Goal: Check status: Check status

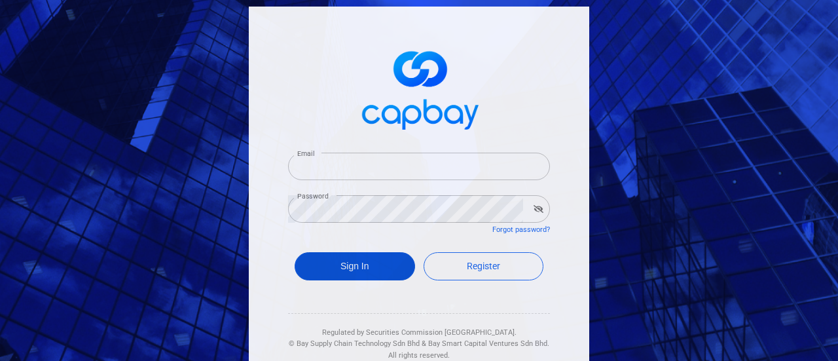
type input "[EMAIL_ADDRESS][DOMAIN_NAME]"
click at [346, 264] on button "Sign In" at bounding box center [354, 266] width 120 height 28
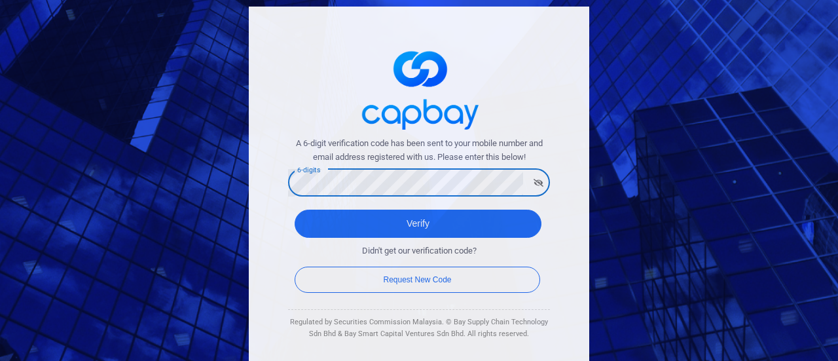
click at [560, 236] on div "A 6-digit verification code has been sent to your mobile number and email addre…" at bounding box center [419, 190] width 340 height 366
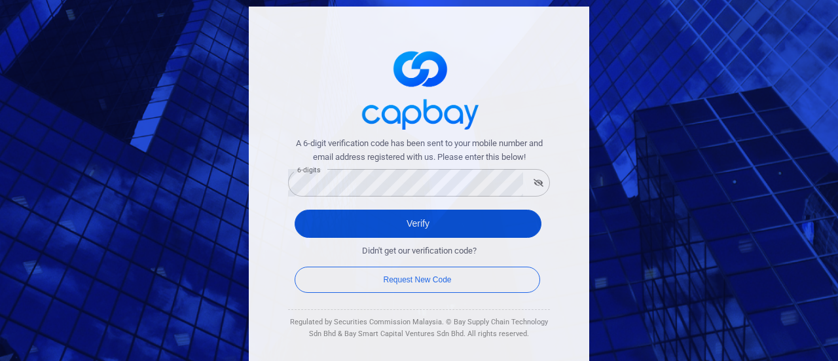
click at [398, 224] on button "Verify" at bounding box center [417, 223] width 247 height 28
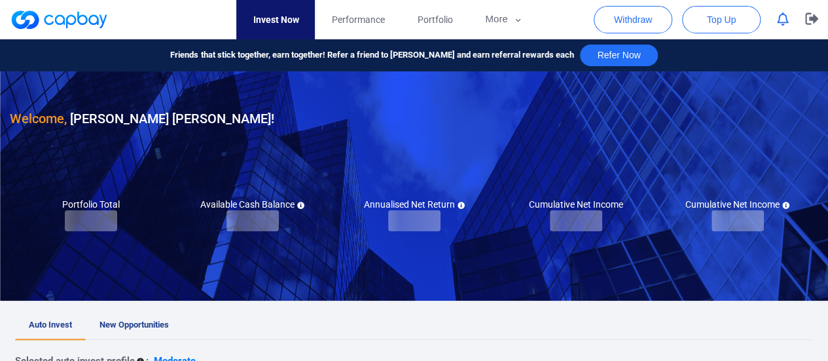
checkbox input "true"
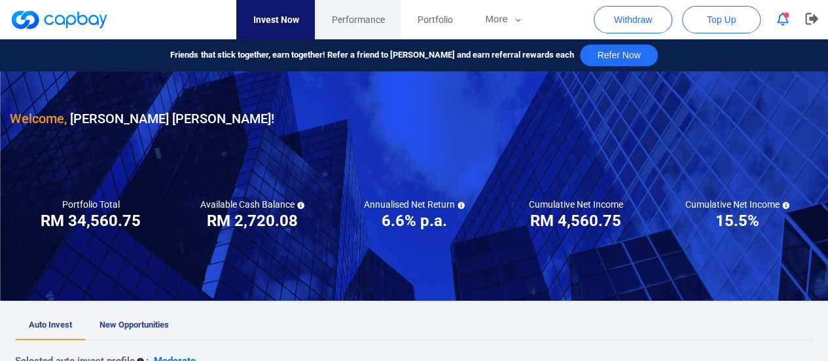
click at [376, 18] on span "Performance" at bounding box center [357, 19] width 53 height 14
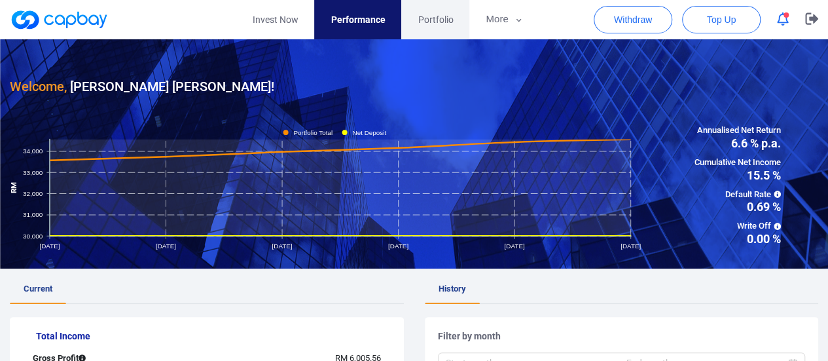
click at [435, 15] on span "Portfolio" at bounding box center [435, 19] width 35 height 14
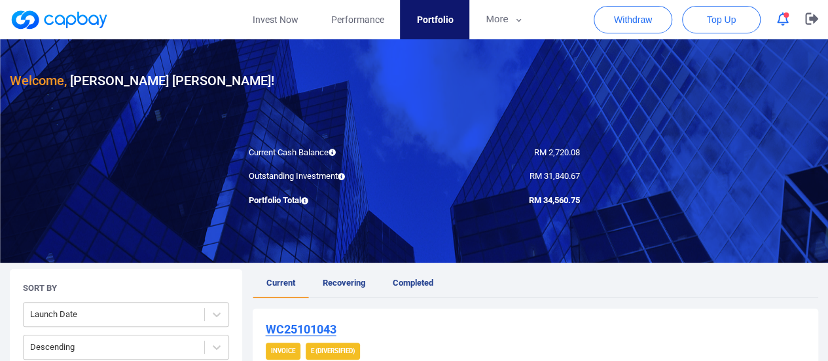
scroll to position [131, 0]
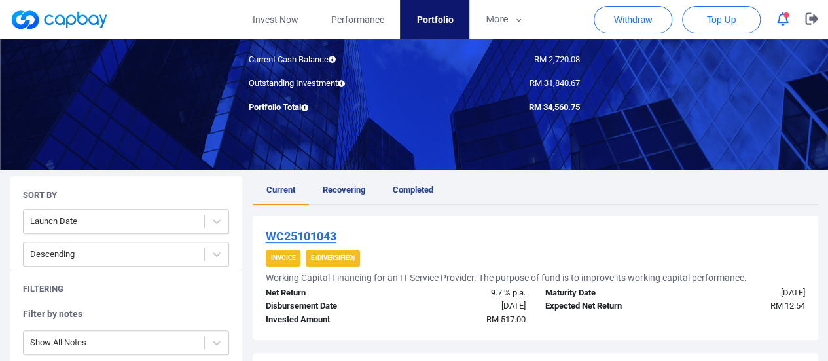
click at [363, 187] on span "Recovering" at bounding box center [344, 190] width 43 height 10
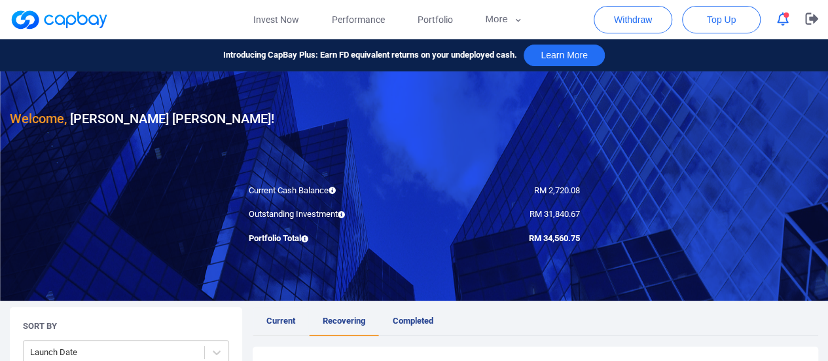
click at [276, 315] on span "Current" at bounding box center [280, 320] width 29 height 10
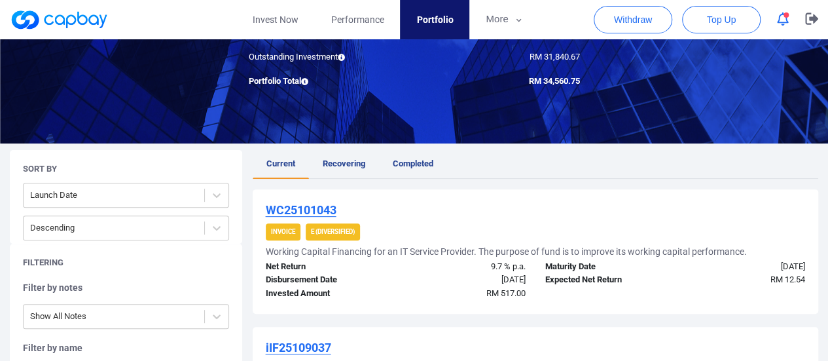
scroll to position [65, 0]
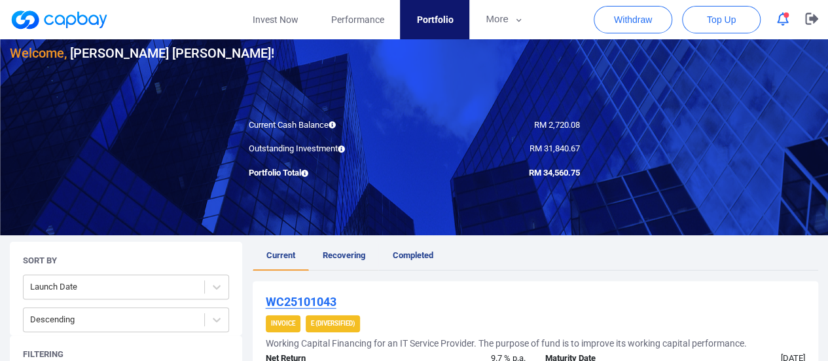
click at [359, 255] on span "Recovering" at bounding box center [344, 255] width 43 height 10
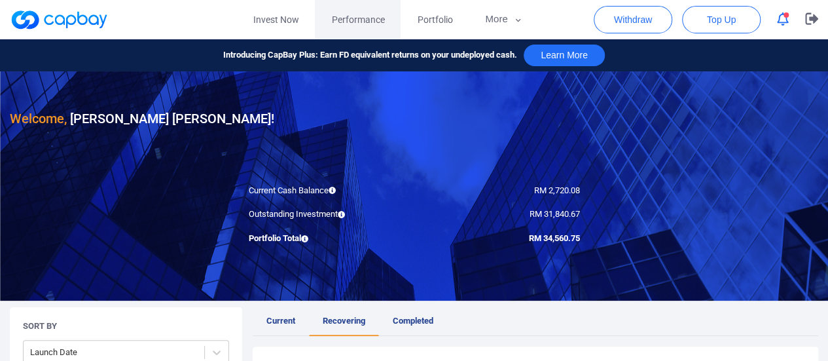
click at [346, 21] on span "Performance" at bounding box center [357, 19] width 53 height 14
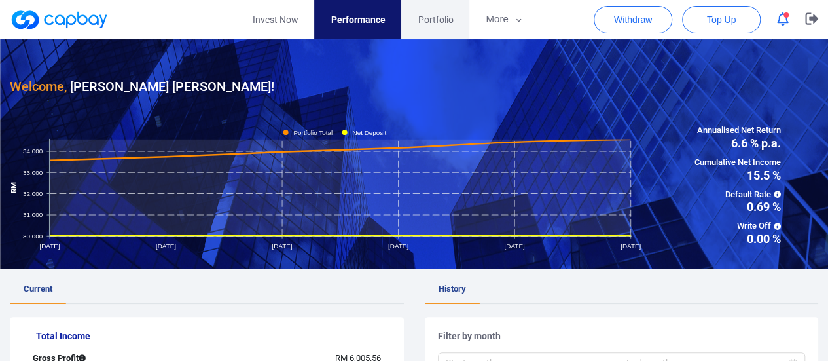
click at [431, 14] on span "Portfolio" at bounding box center [435, 19] width 35 height 14
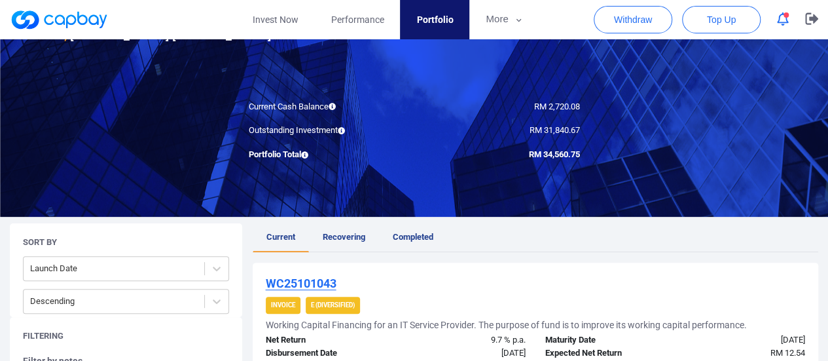
scroll to position [131, 0]
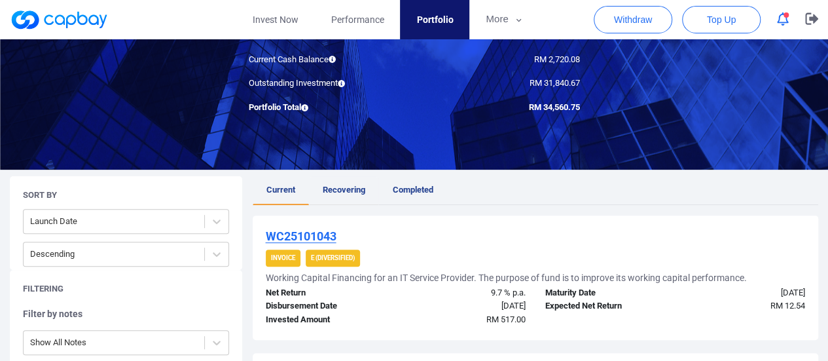
click at [360, 185] on span "Recovering" at bounding box center [344, 190] width 43 height 10
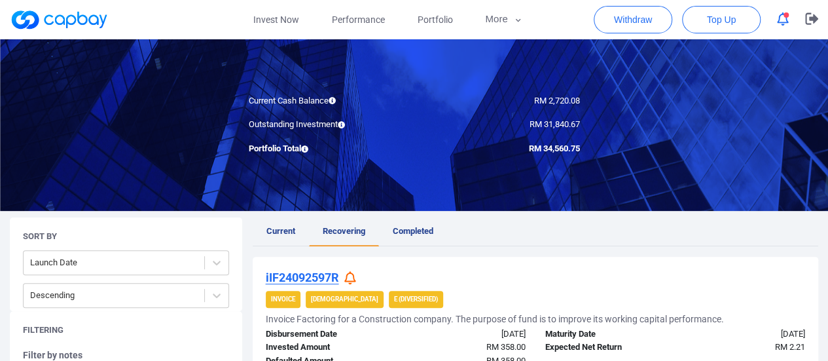
scroll to position [131, 0]
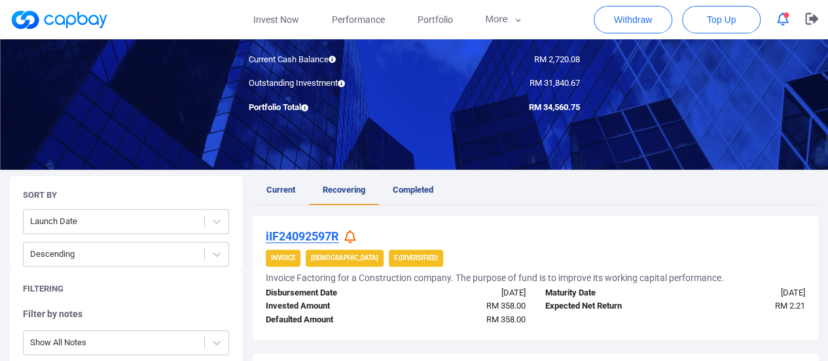
click at [348, 236] on icon at bounding box center [350, 237] width 12 height 14
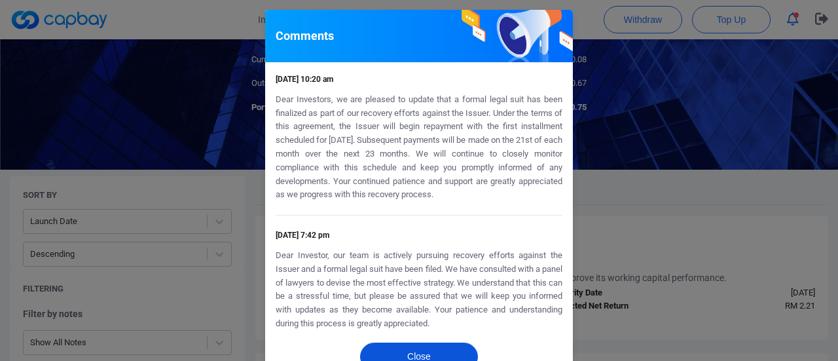
click at [412, 357] on button "Close" at bounding box center [419, 356] width 118 height 28
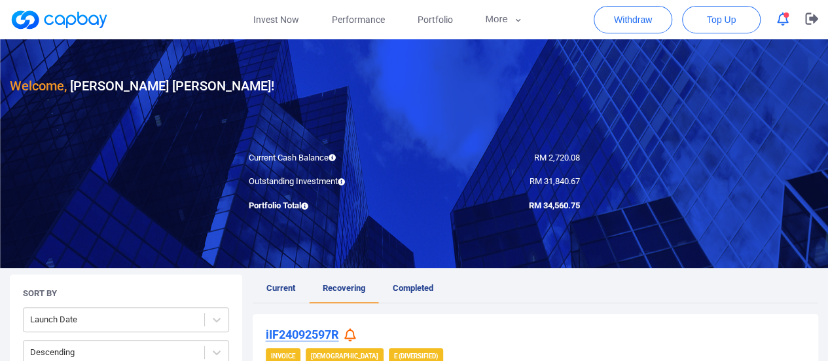
scroll to position [0, 0]
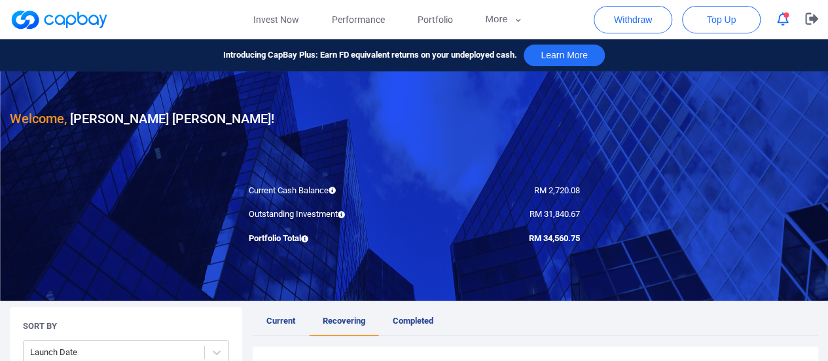
click at [280, 324] on span "Current" at bounding box center [280, 320] width 29 height 10
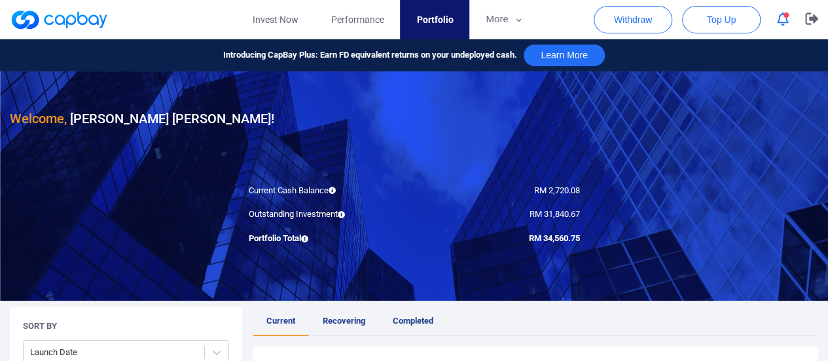
click at [348, 321] on span "Recovering" at bounding box center [344, 320] width 43 height 10
